Goal: Task Accomplishment & Management: Use online tool/utility

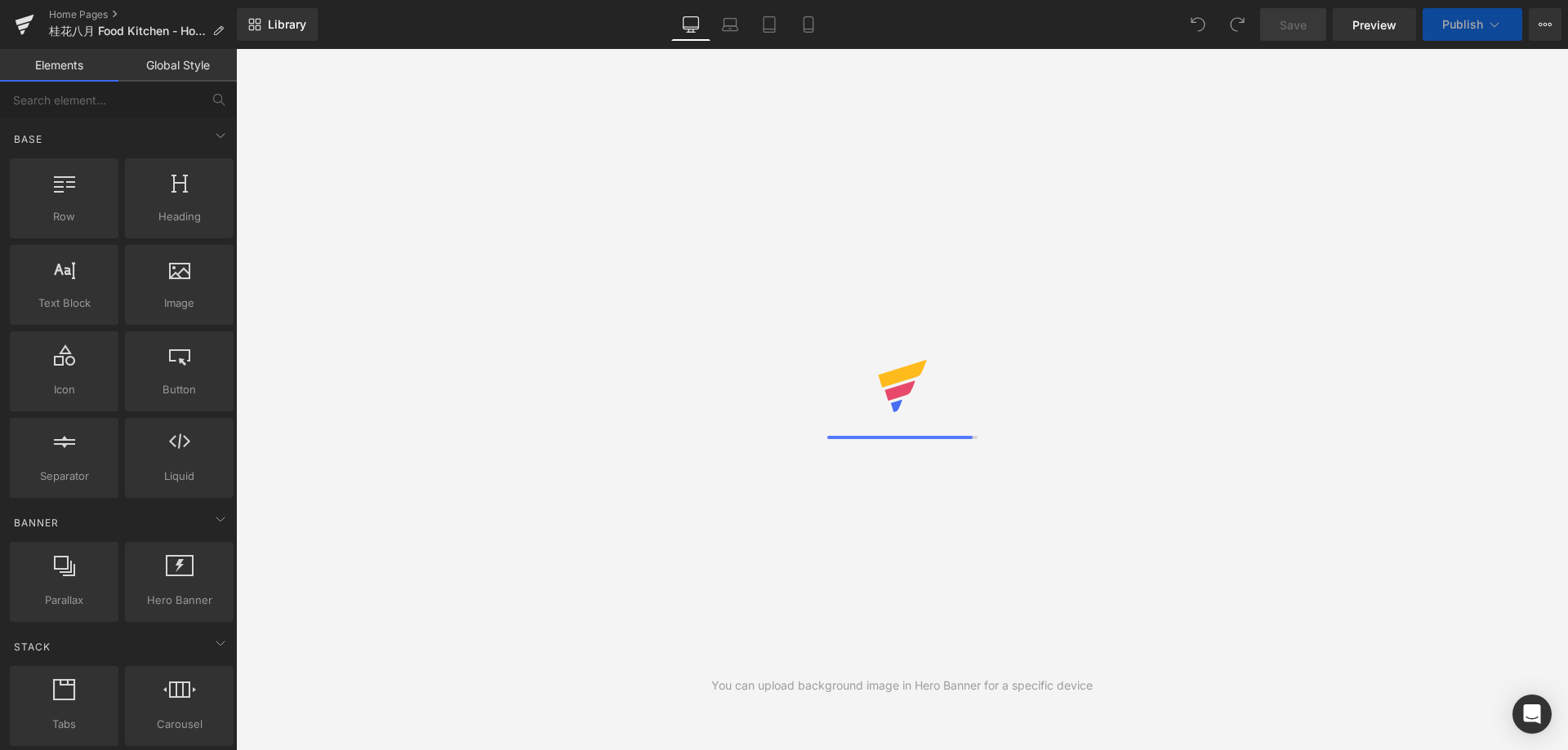
click at [521, 31] on div "Library Desktop Desktop Laptop Tablet Mobile Save Preview Publish Scheduled Vie…" at bounding box center [902, 25] width 1331 height 32
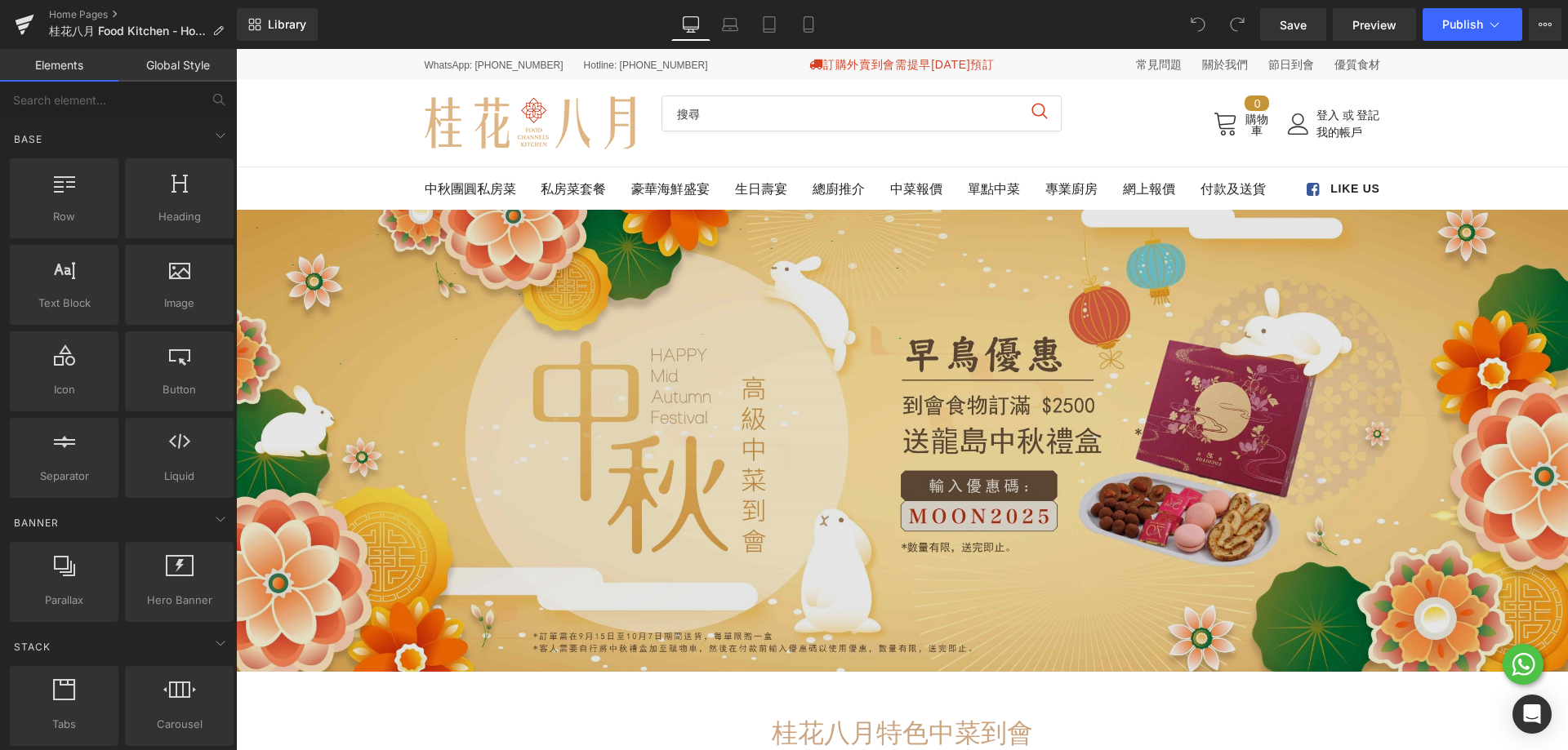
click at [573, 372] on img at bounding box center [902, 440] width 1332 height 462
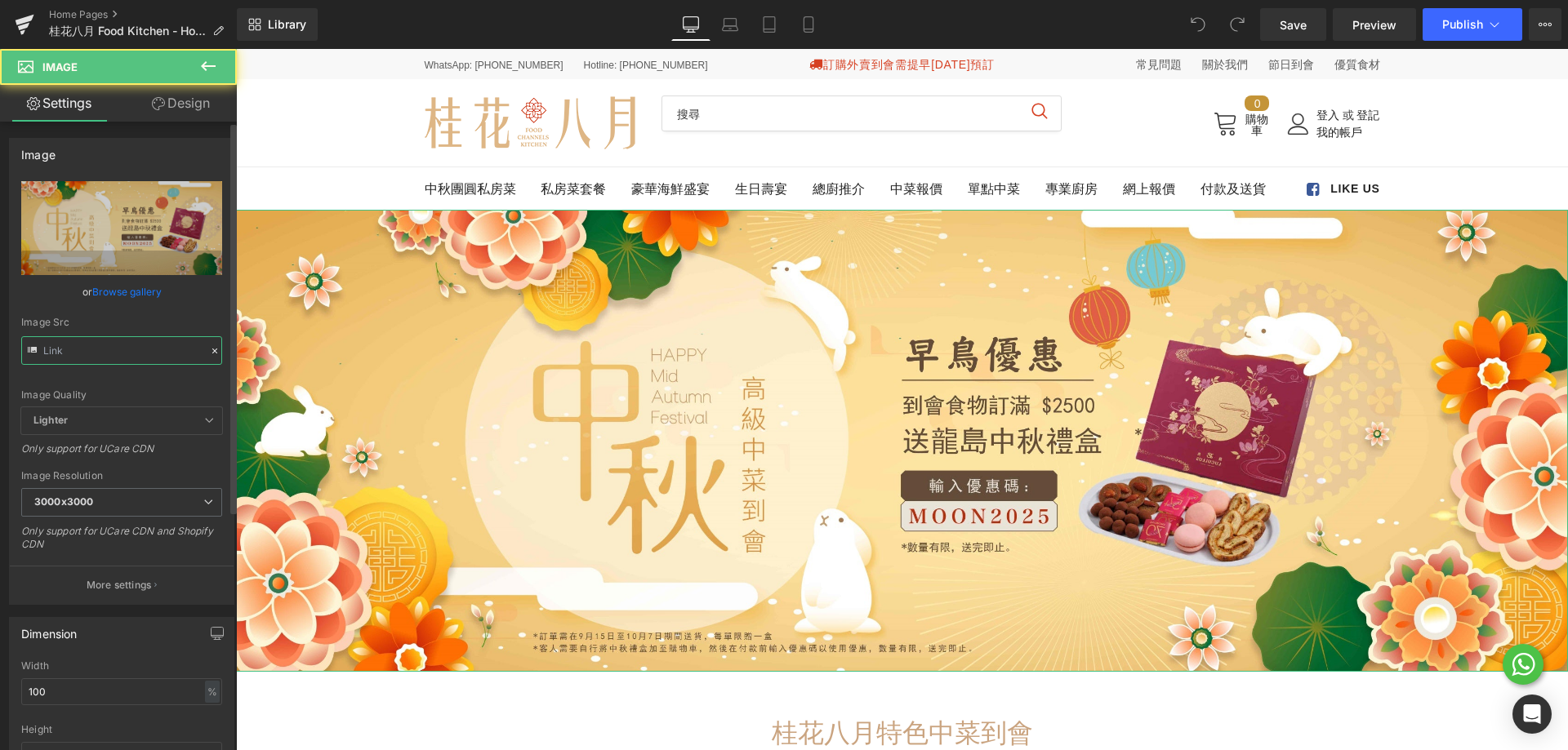
click at [124, 354] on input "text" at bounding box center [122, 351] width 201 height 29
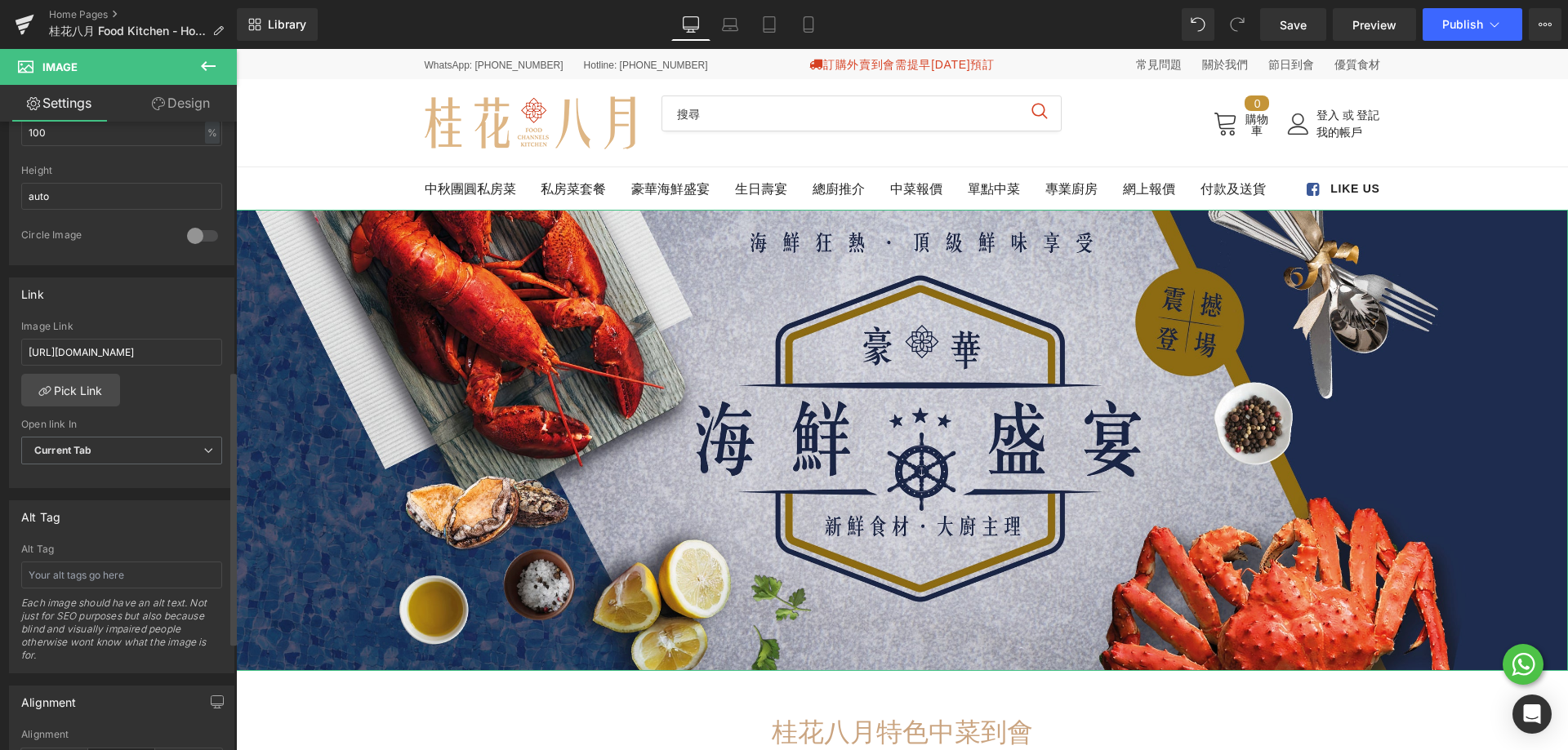
scroll to position [571, 0]
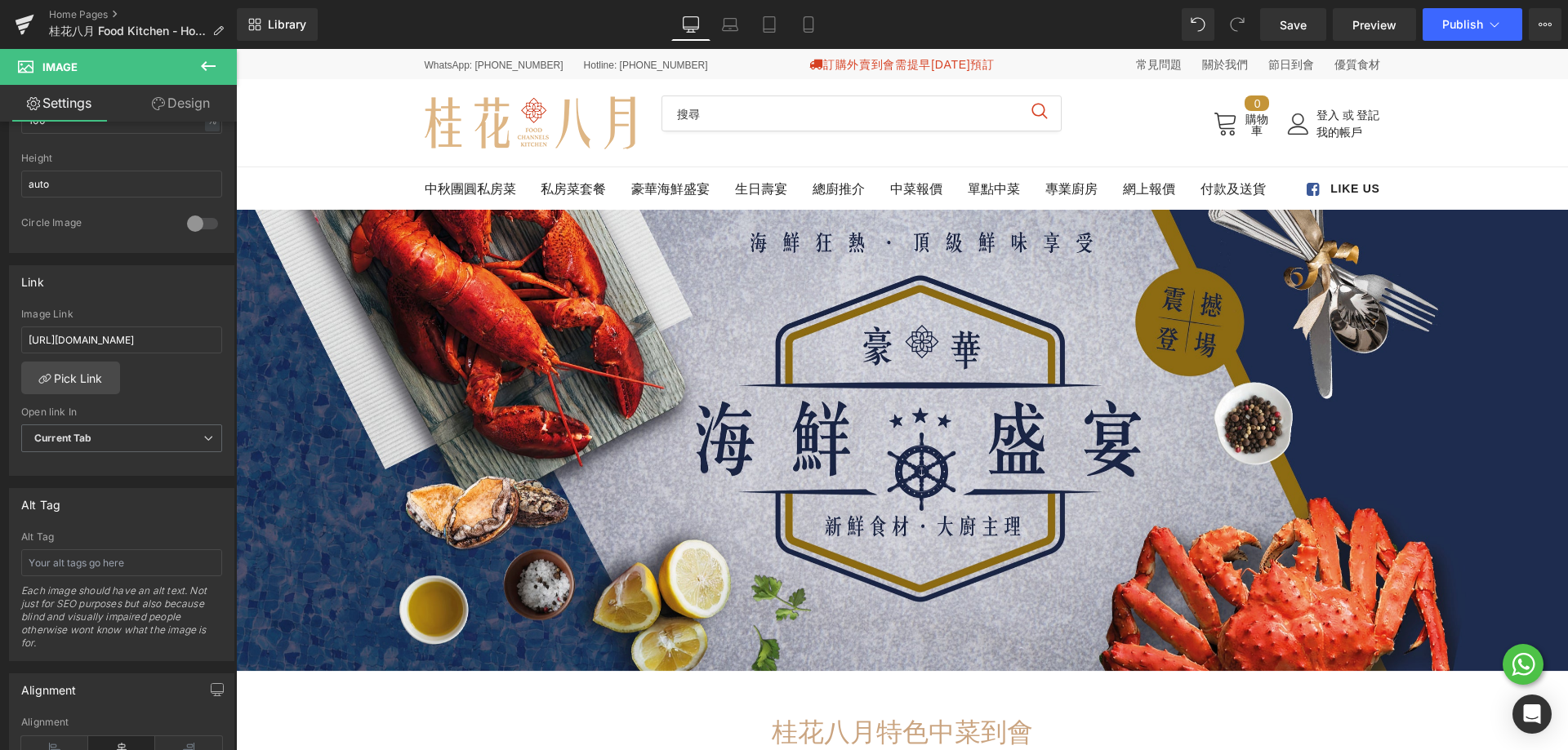
type input "[URL][DOMAIN_NAME]"
click at [130, 336] on input "[URL][DOMAIN_NAME]" at bounding box center [122, 340] width 201 height 27
paste input "seafood-combo"
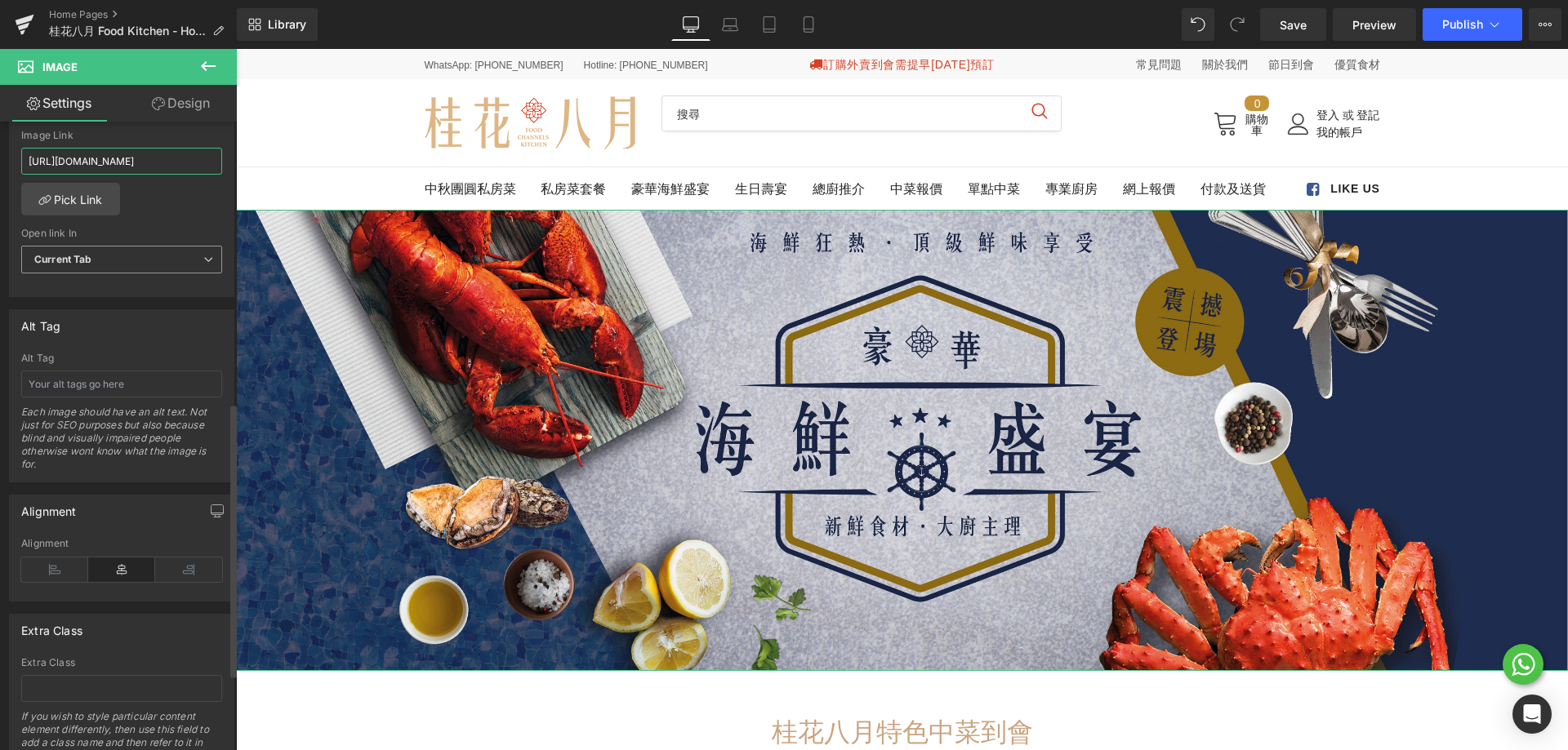
scroll to position [816, 0]
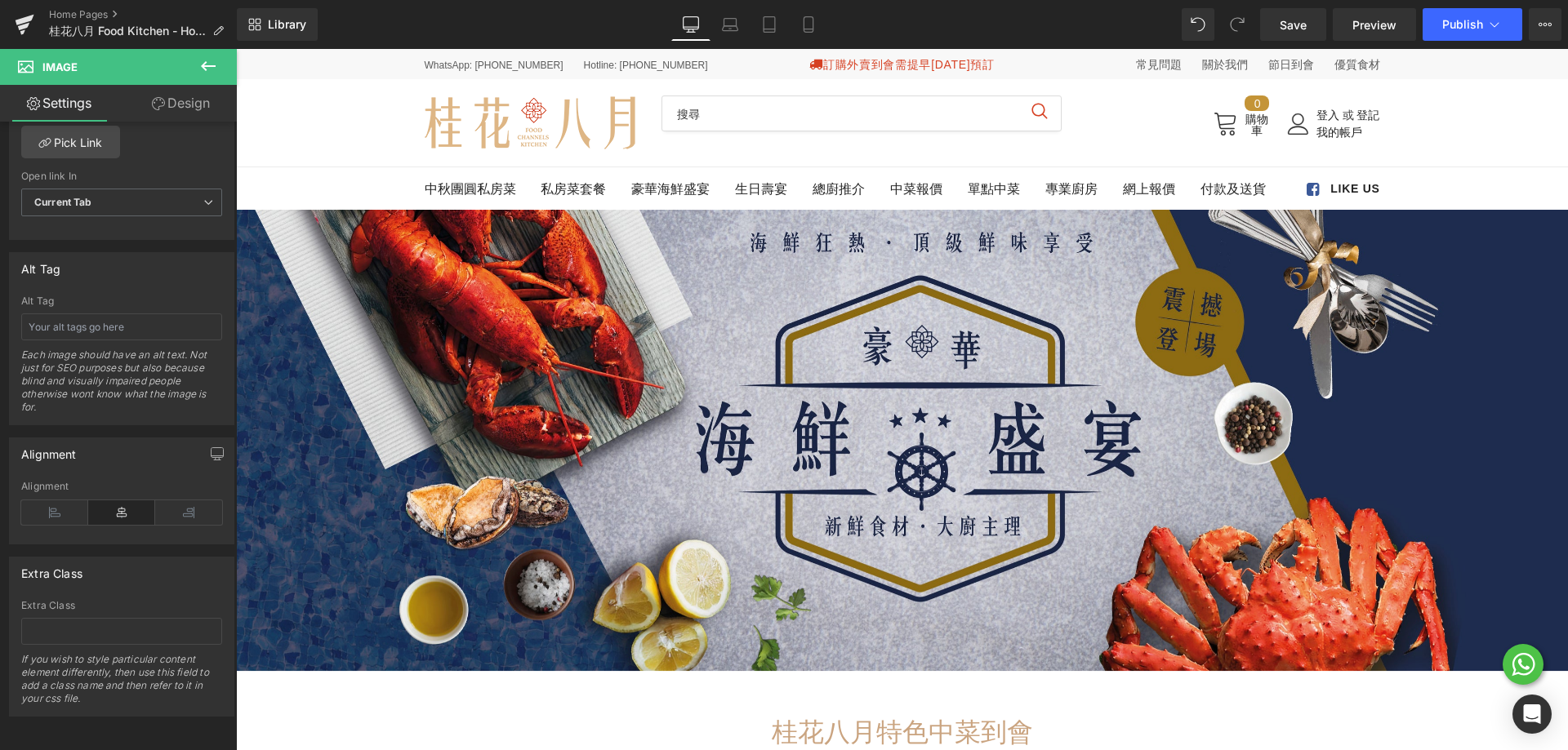
type input "[URL][DOMAIN_NAME]"
click at [140, 325] on input "text" at bounding box center [122, 327] width 201 height 27
type input "e"
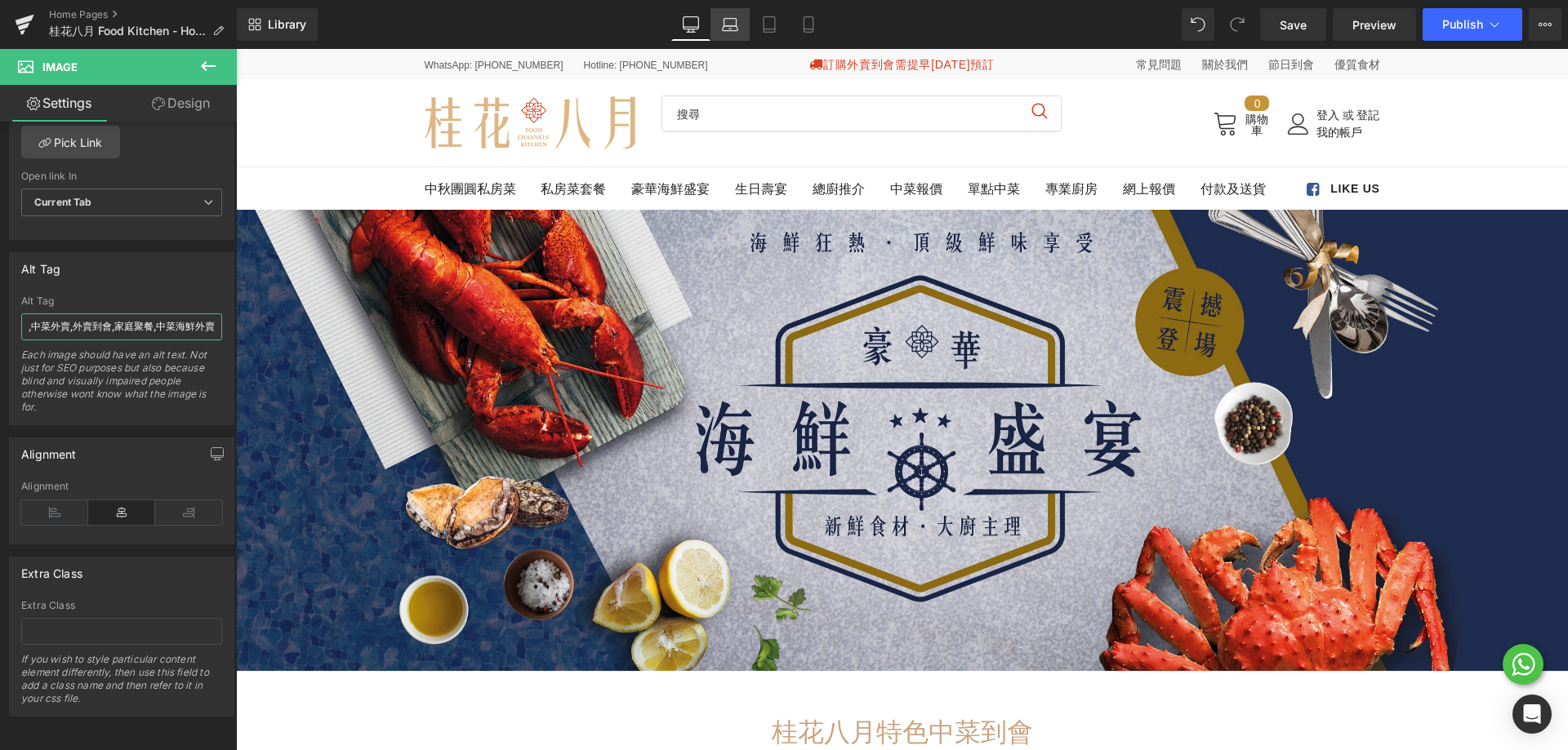
type input "海鮮到會,中菜到會,中餐到會,中菜外賣,外賣到會,家庭聚餐,中菜海鮮外賣"
click at [737, 29] on icon at bounding box center [730, 24] width 16 height 16
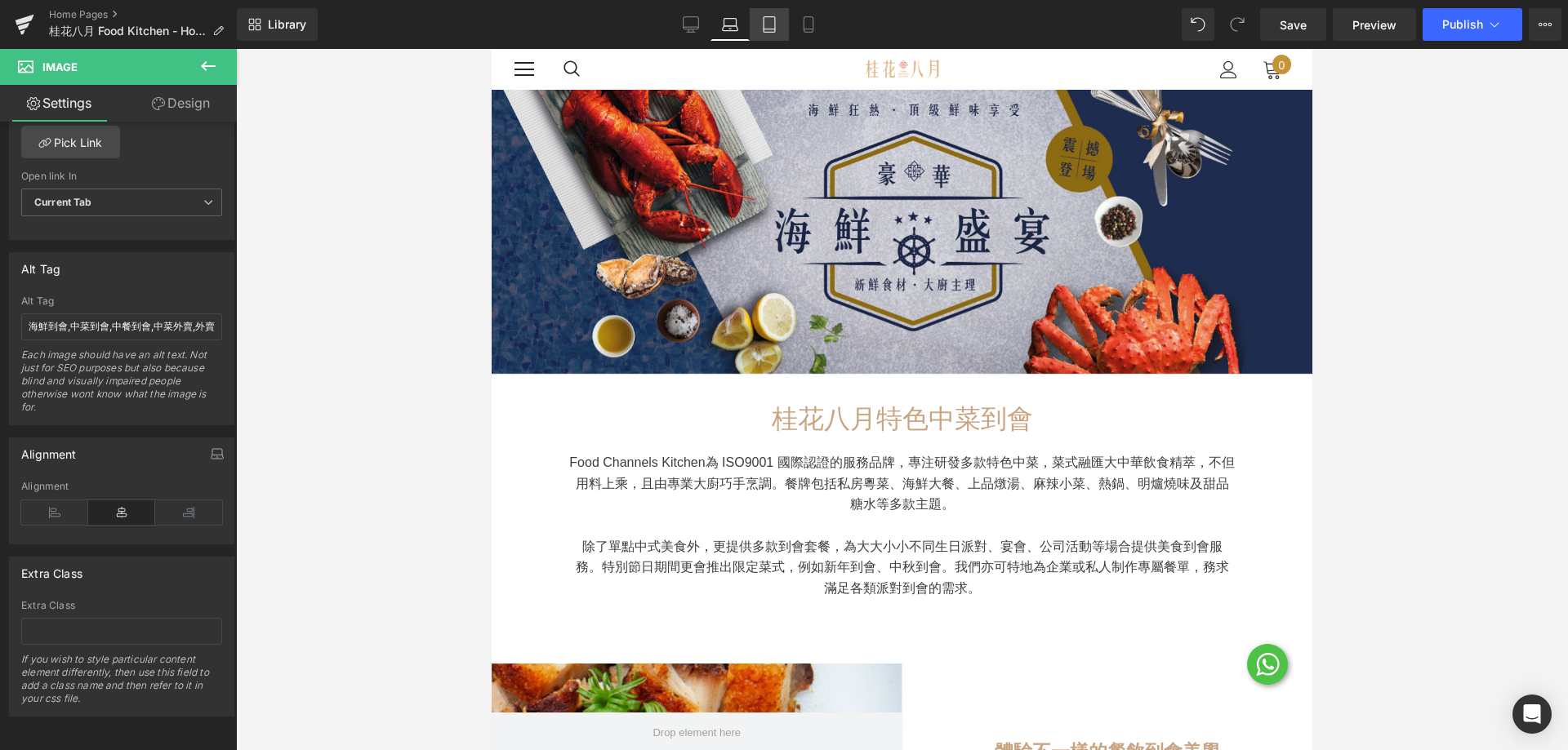
click at [775, 25] on icon at bounding box center [769, 25] width 11 height 15
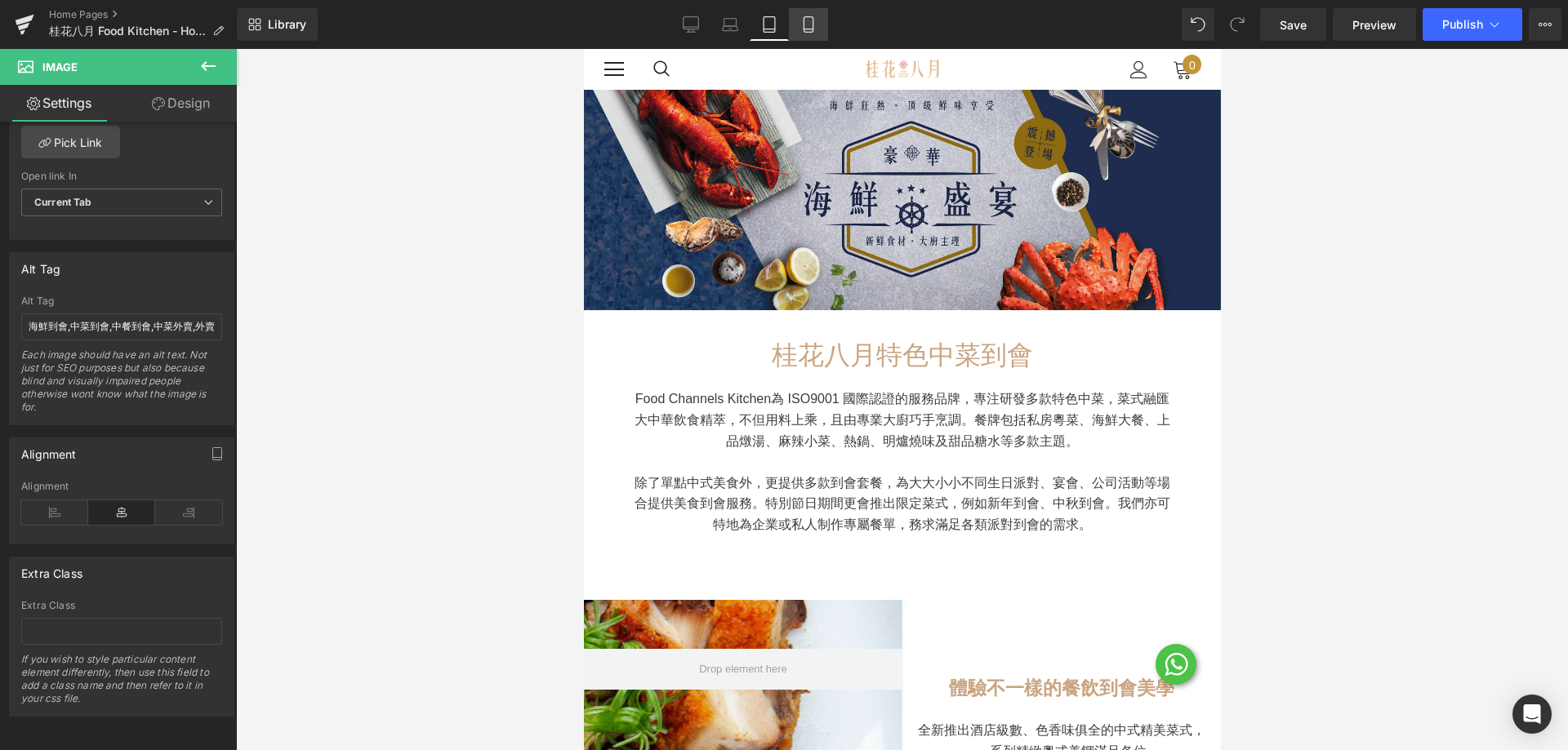
click at [810, 33] on link "Mobile" at bounding box center [809, 25] width 39 height 32
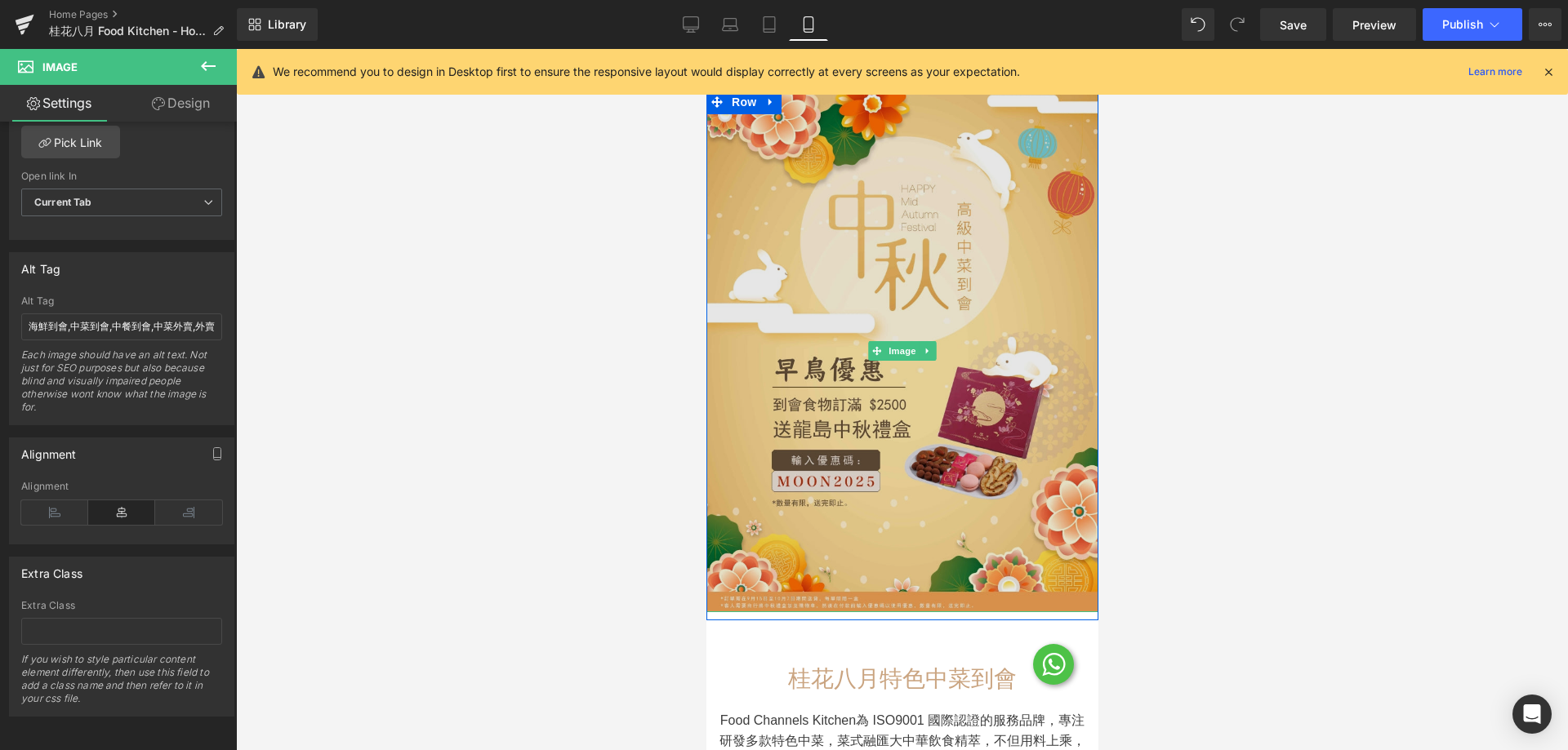
click at [894, 215] on img at bounding box center [902, 351] width 392 height 522
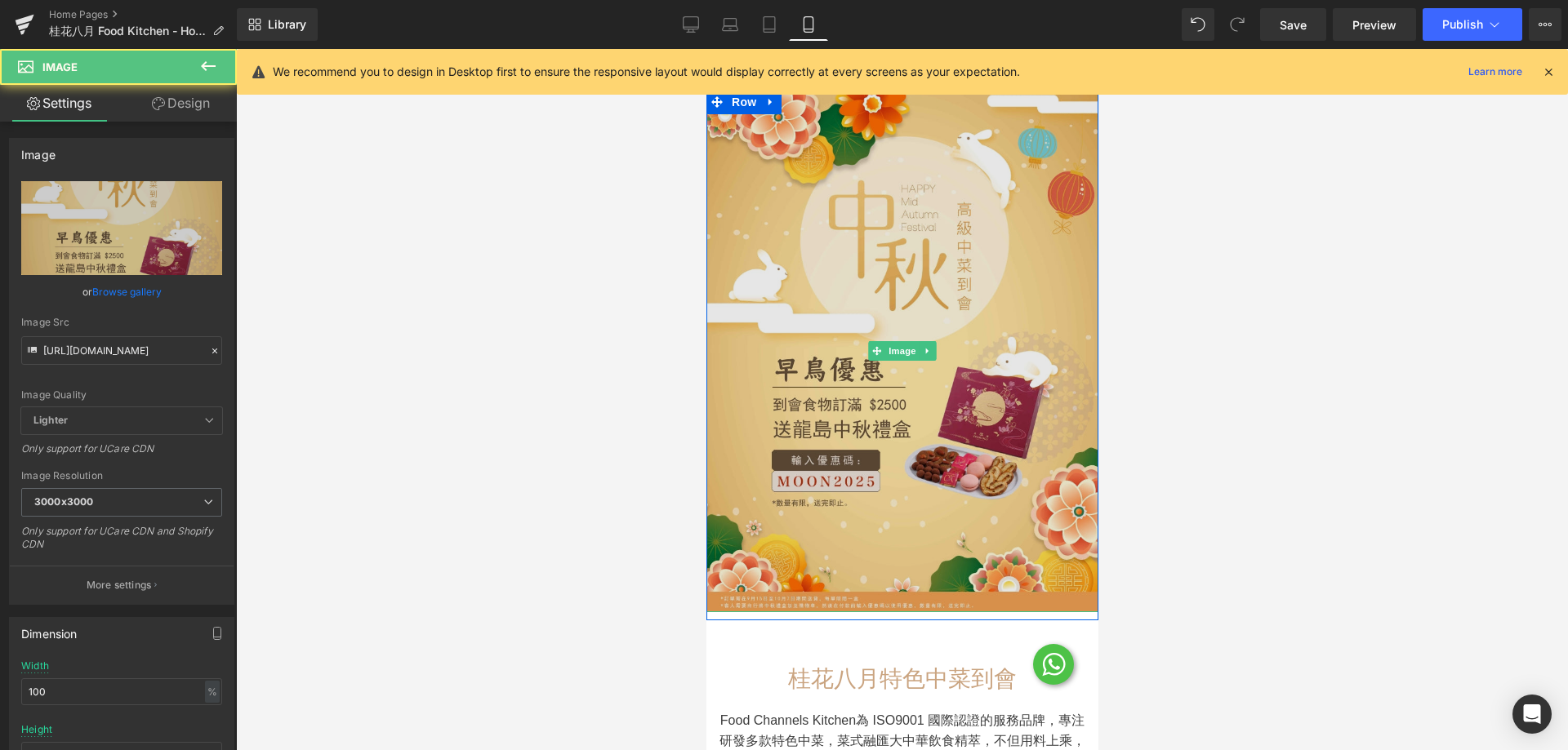
click at [959, 219] on img at bounding box center [902, 351] width 392 height 522
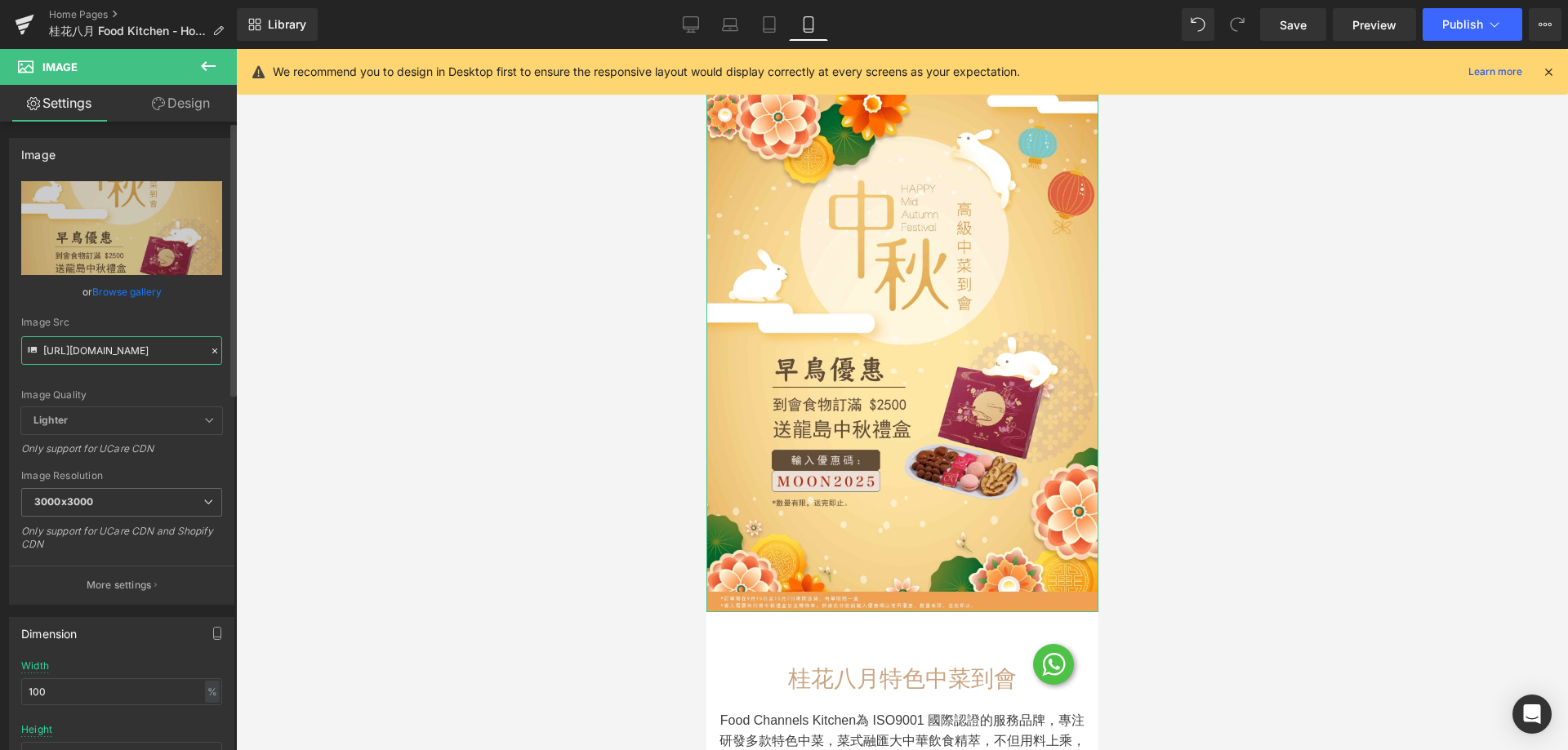
click at [140, 352] on input "[URL][DOMAIN_NAME]" at bounding box center [122, 351] width 201 height 29
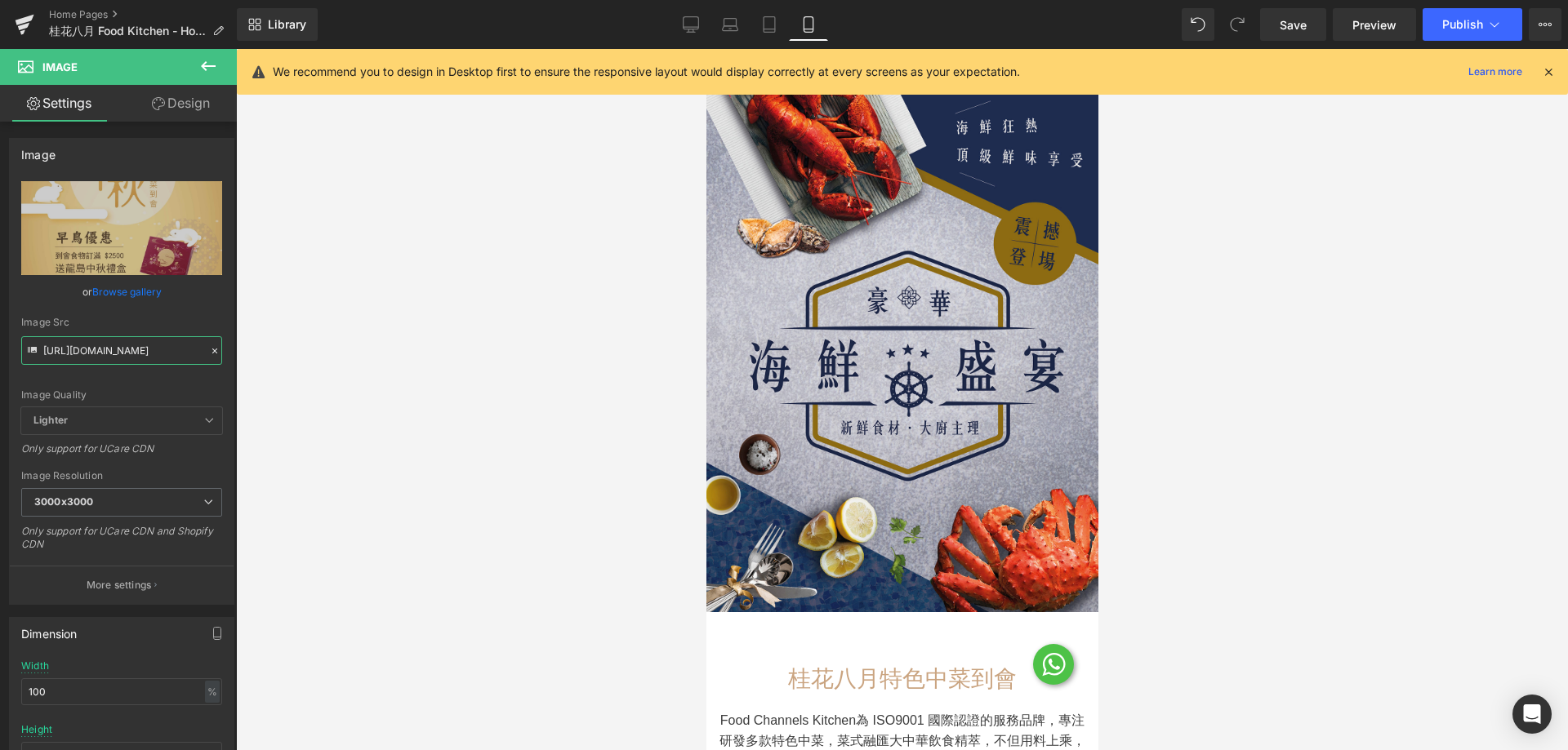
type input "[URL][DOMAIN_NAME]"
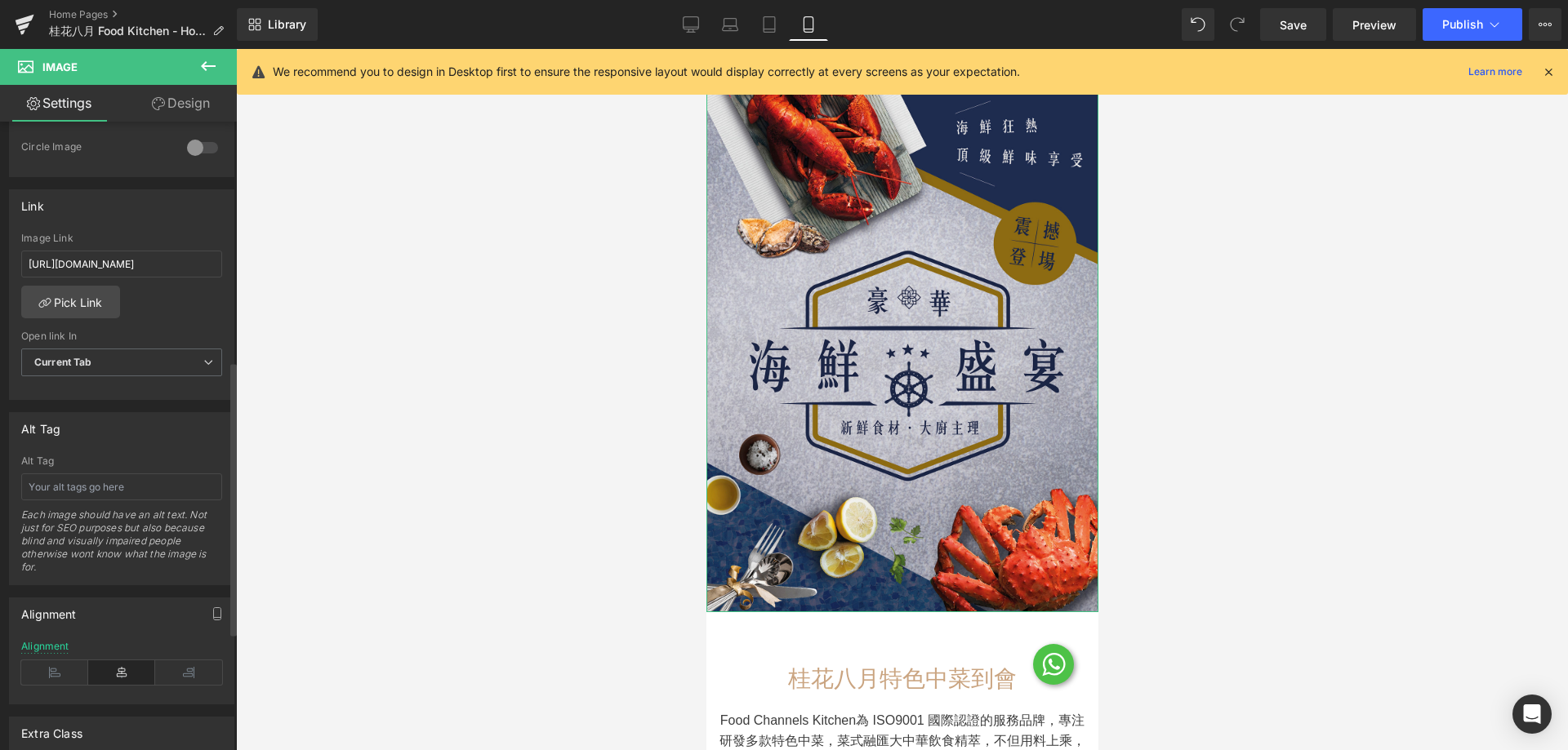
scroll to position [653, 0]
click at [134, 480] on input "text" at bounding box center [122, 481] width 201 height 27
paste input "海鮮到會,中菜到會,中餐到會,中菜外賣,外賣到會,家庭聚餐,中菜海鮮外賣"
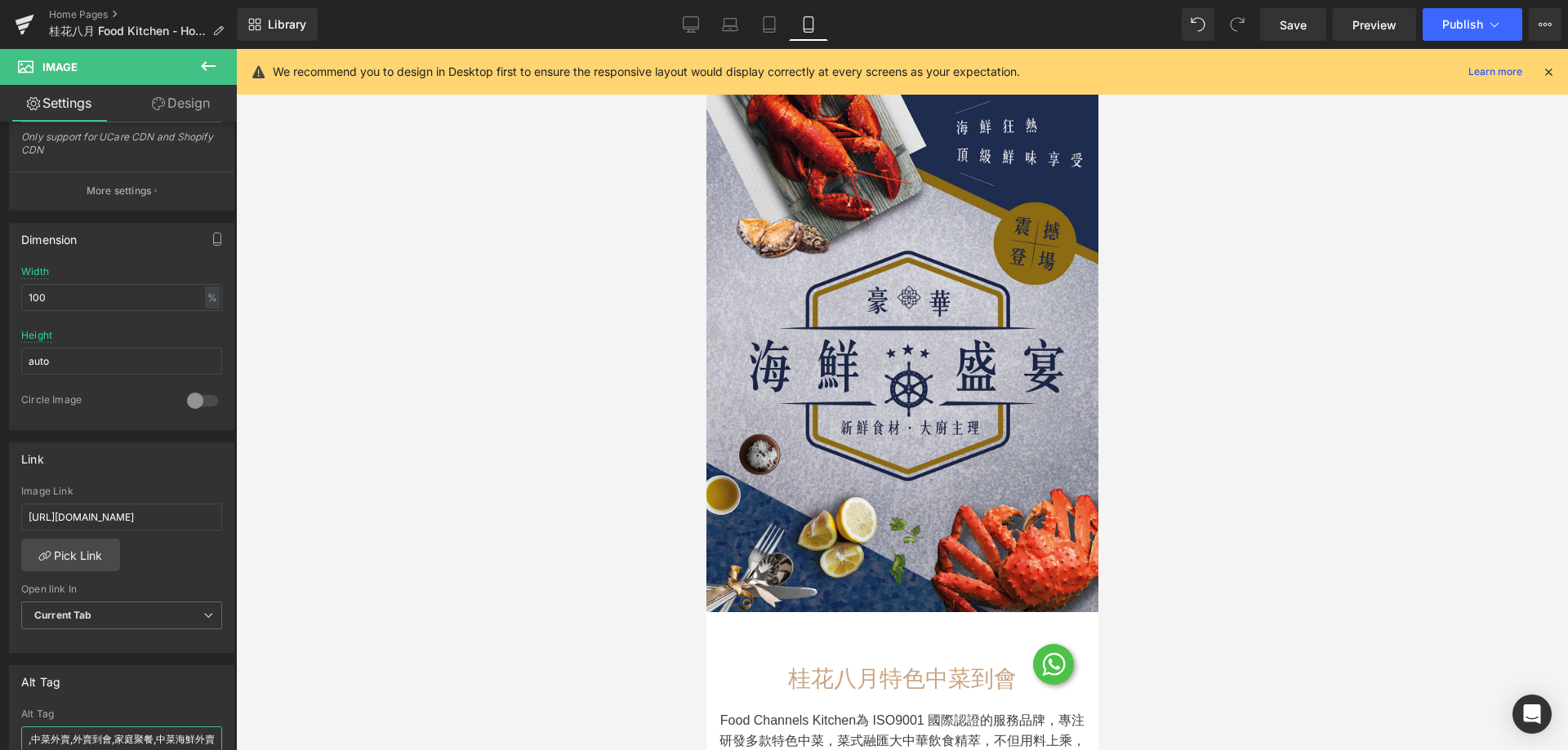
scroll to position [408, 0]
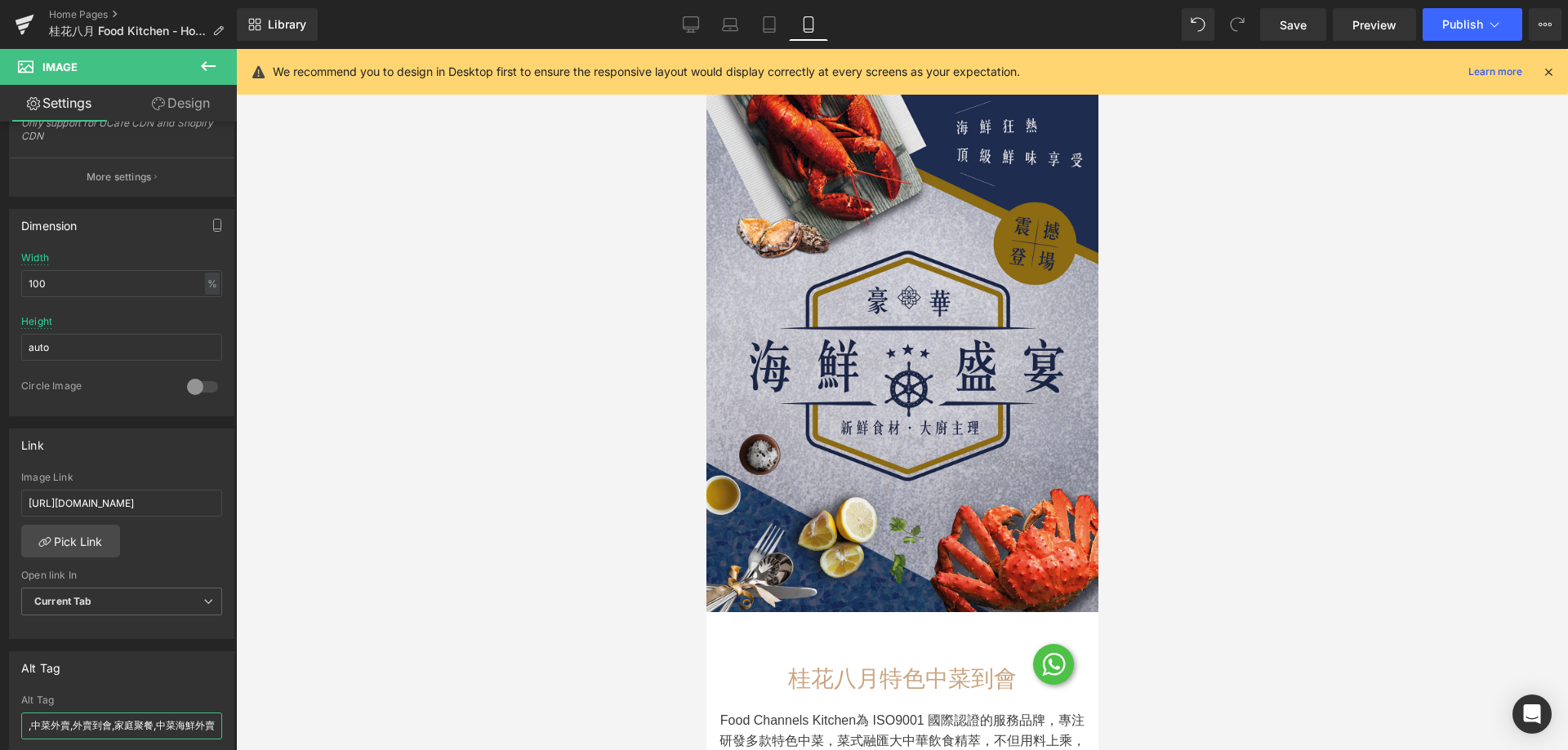
type input "海鮮到會,中菜到會,中餐到會,中菜外賣,外賣到會,家庭聚餐,中菜海鮮外賣"
click at [146, 506] on input "[URL][DOMAIN_NAME]" at bounding box center [122, 503] width 201 height 27
paste input "seafood-combo"
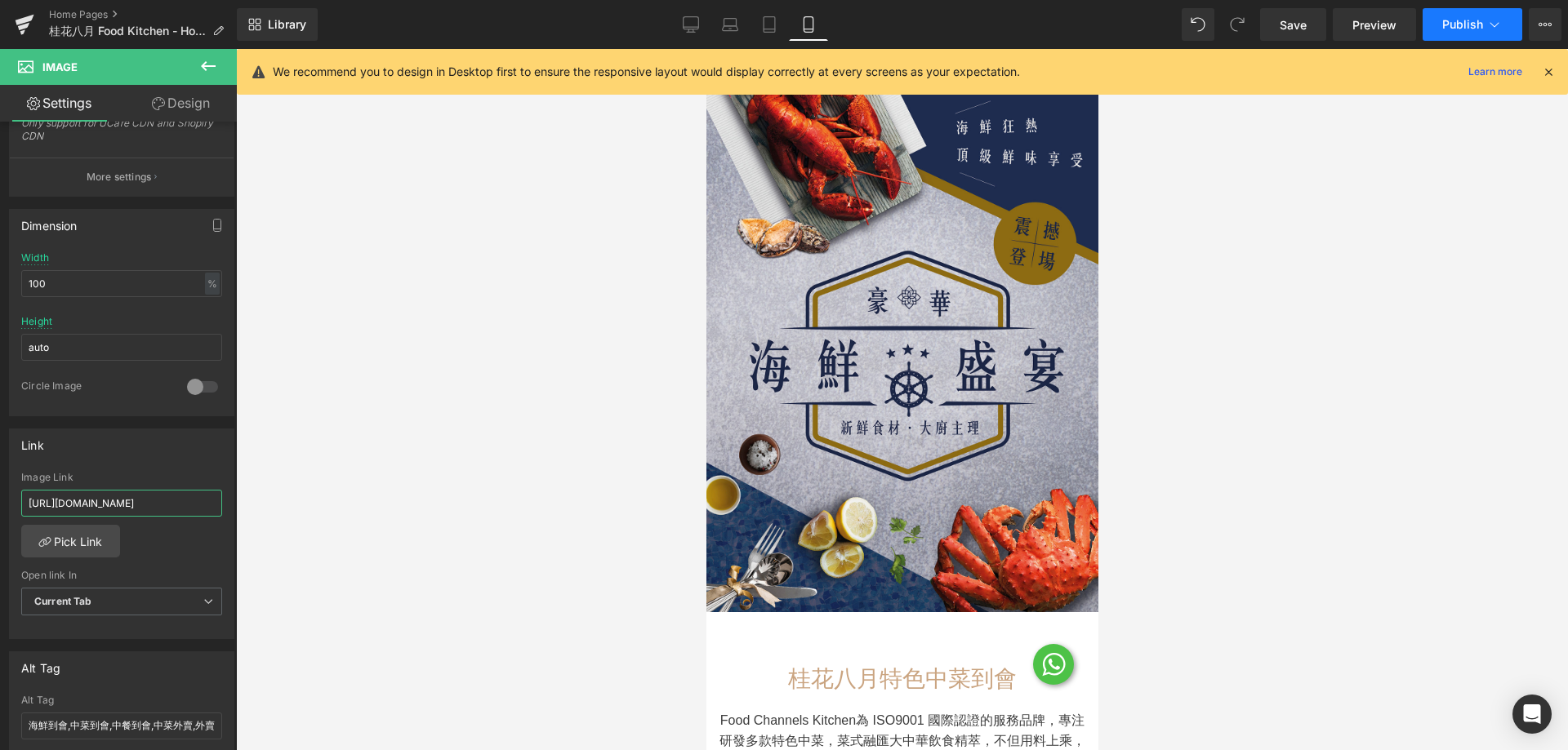
type input "[URL][DOMAIN_NAME]"
click at [1477, 24] on span "Publish" at bounding box center [1463, 24] width 41 height 13
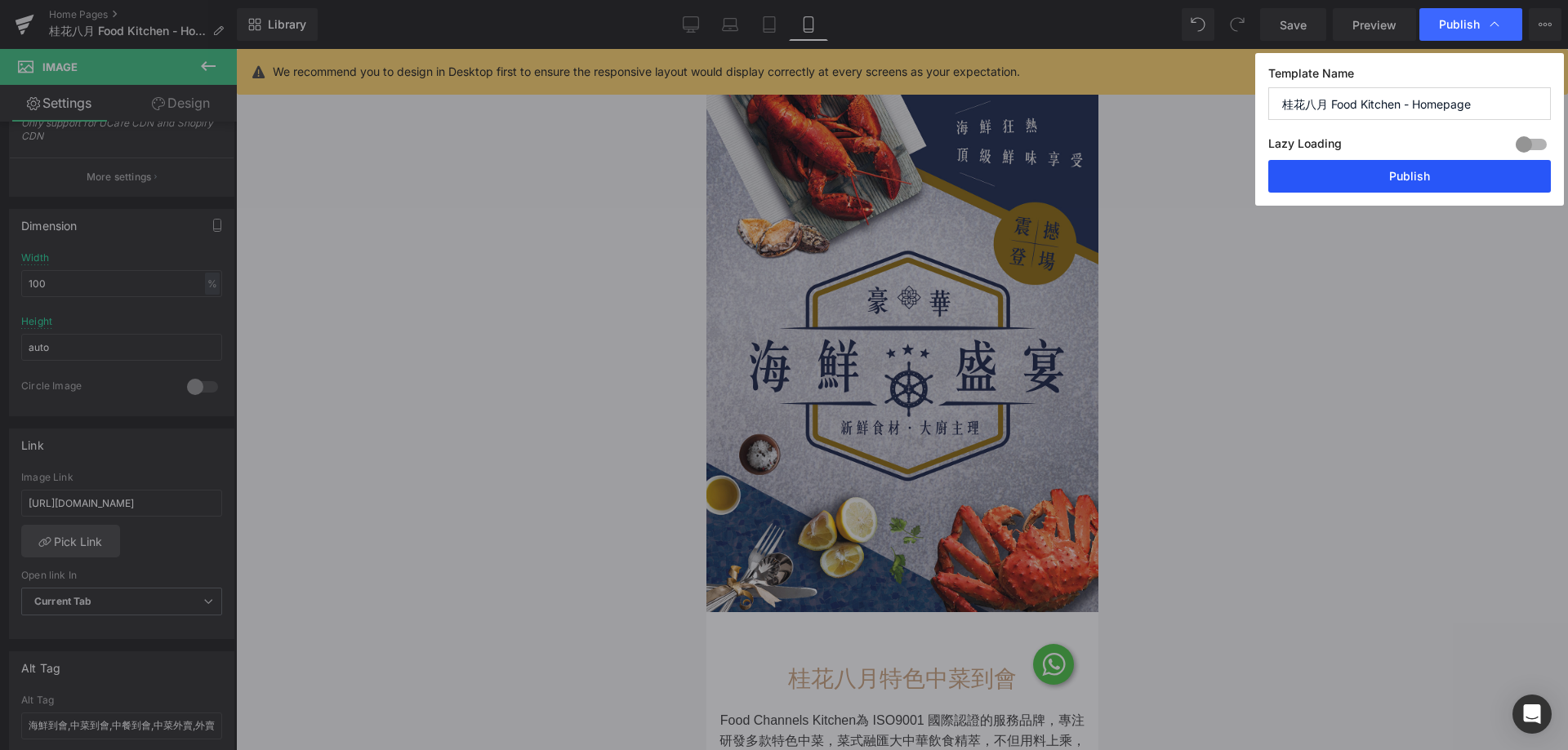
click at [1445, 173] on button "Publish" at bounding box center [1410, 176] width 282 height 32
